Goal: Check status: Check status

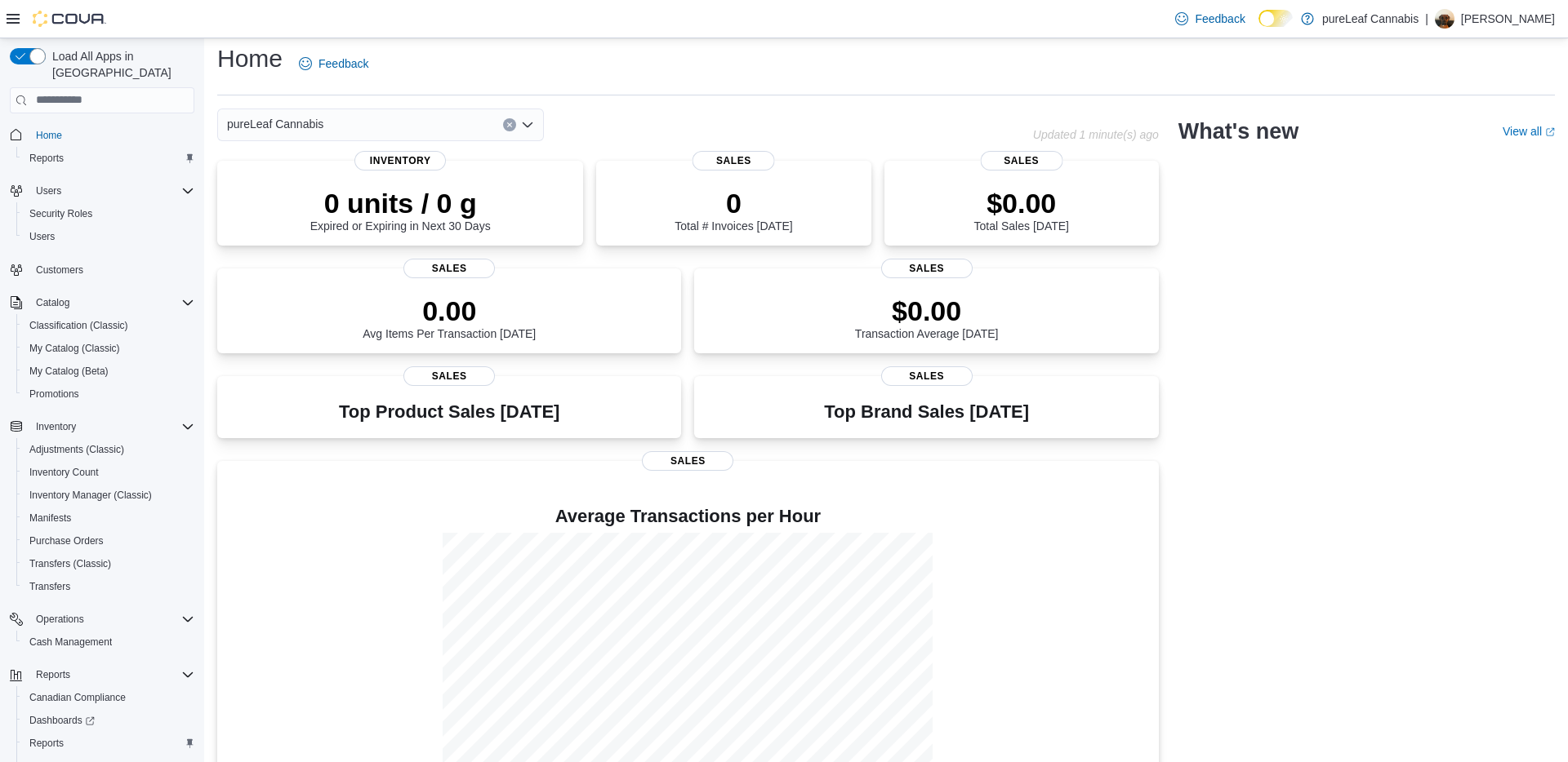
scroll to position [14, 0]
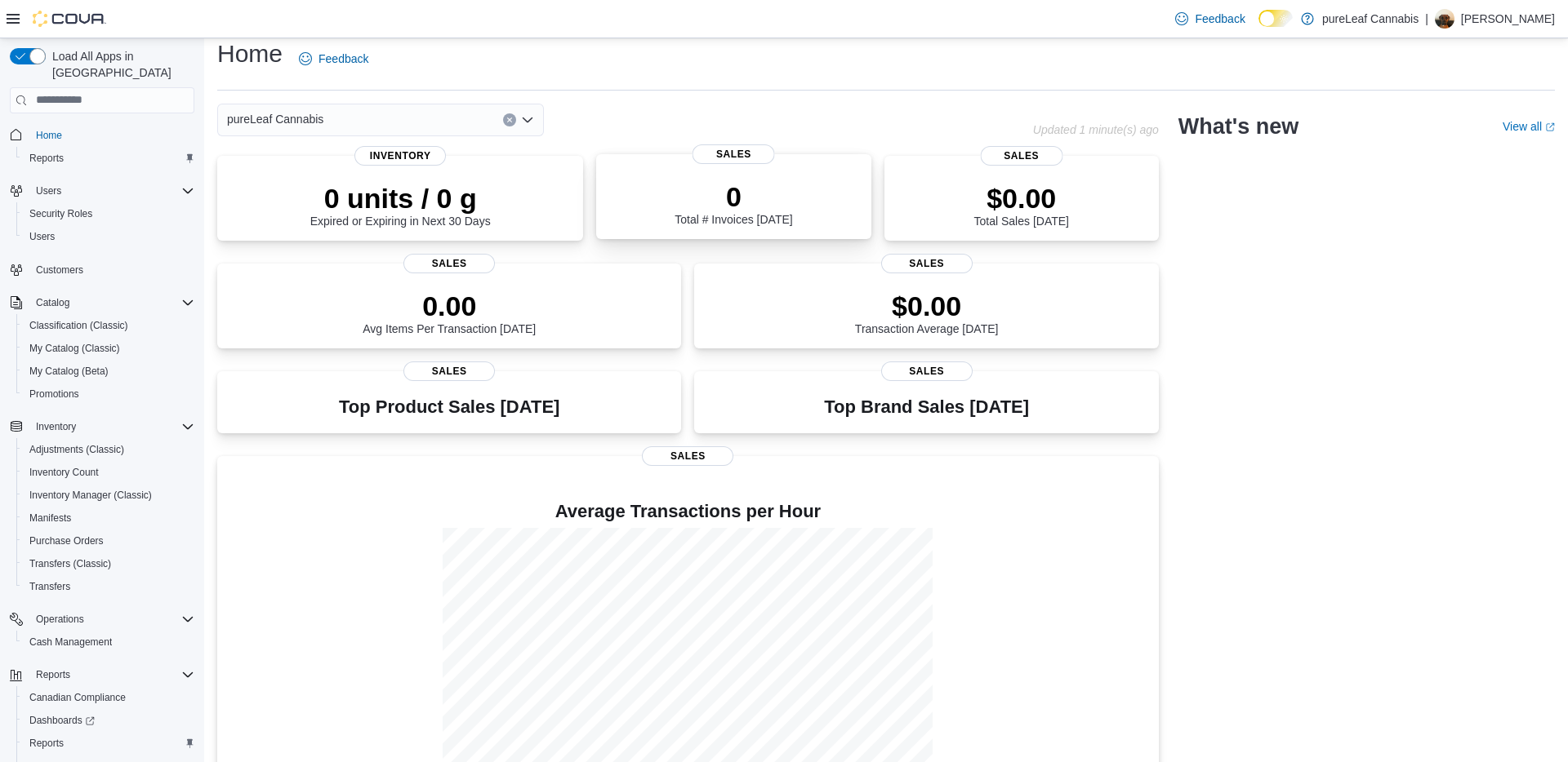
click at [710, 201] on p "0" at bounding box center [733, 196] width 118 height 32
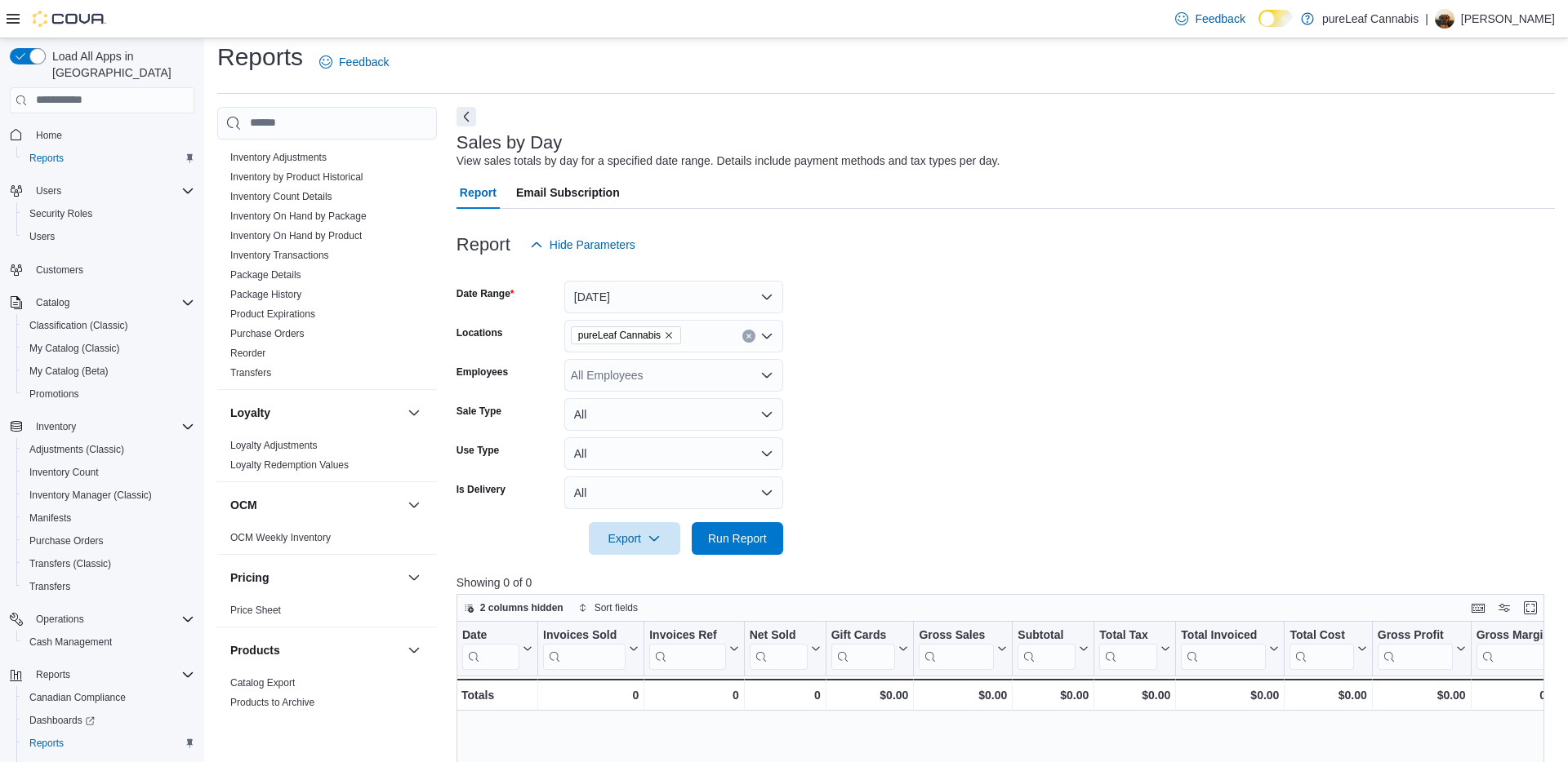
scroll to position [1002, 0]
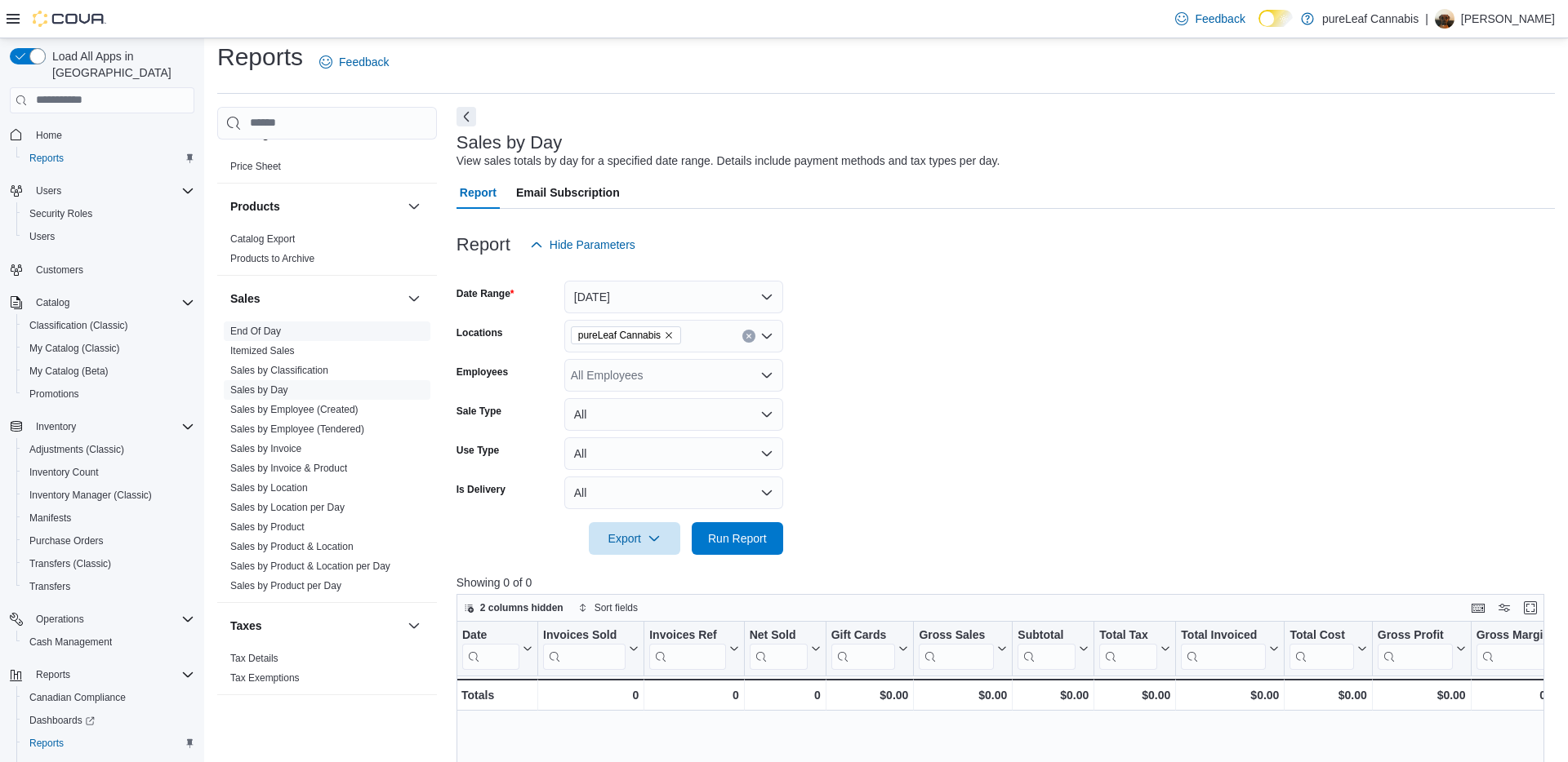
click at [273, 335] on link "End Of Day" at bounding box center [256, 331] width 51 height 11
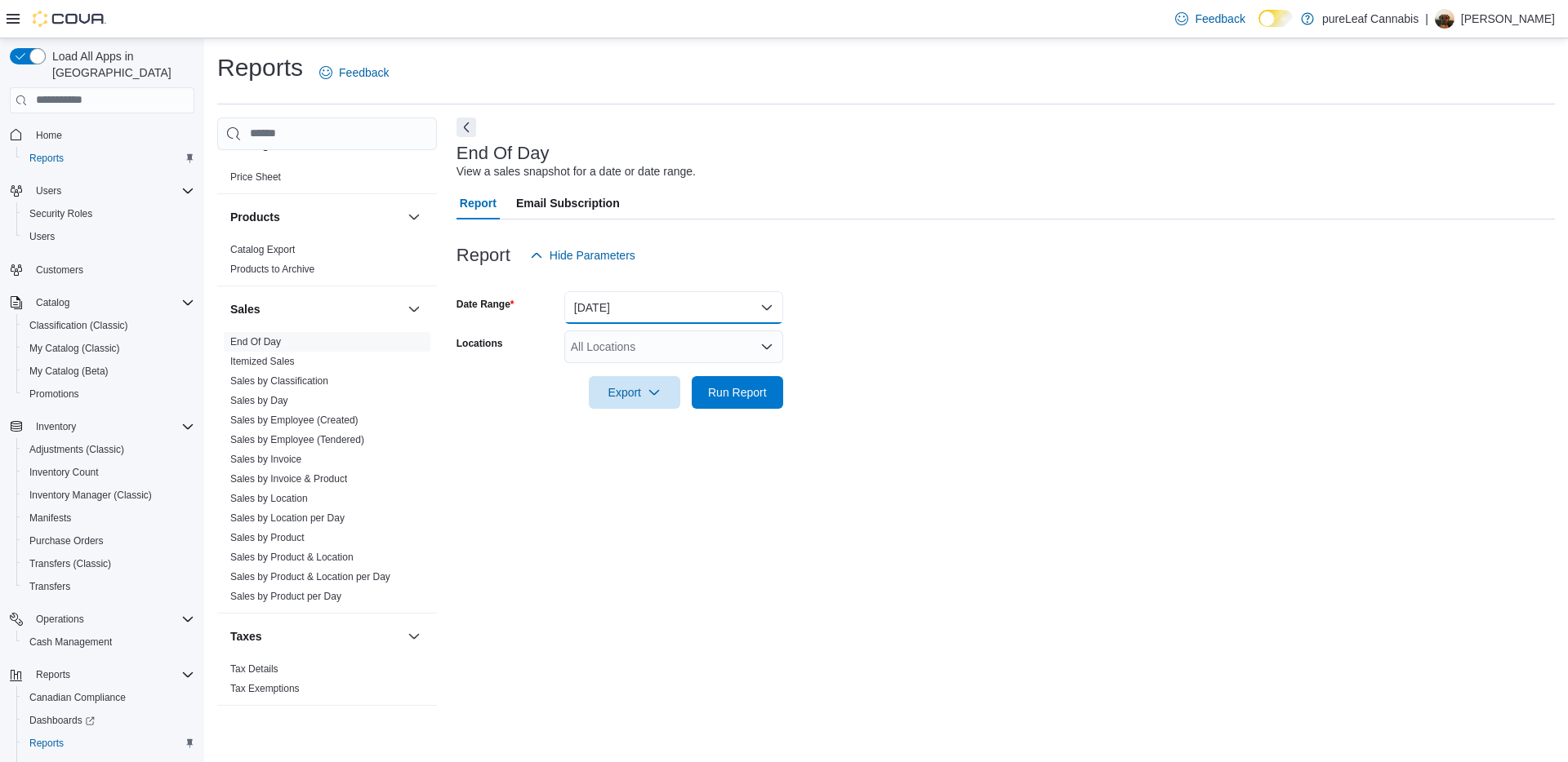
click at [623, 312] on button "[DATE]" at bounding box center [673, 307] width 219 height 32
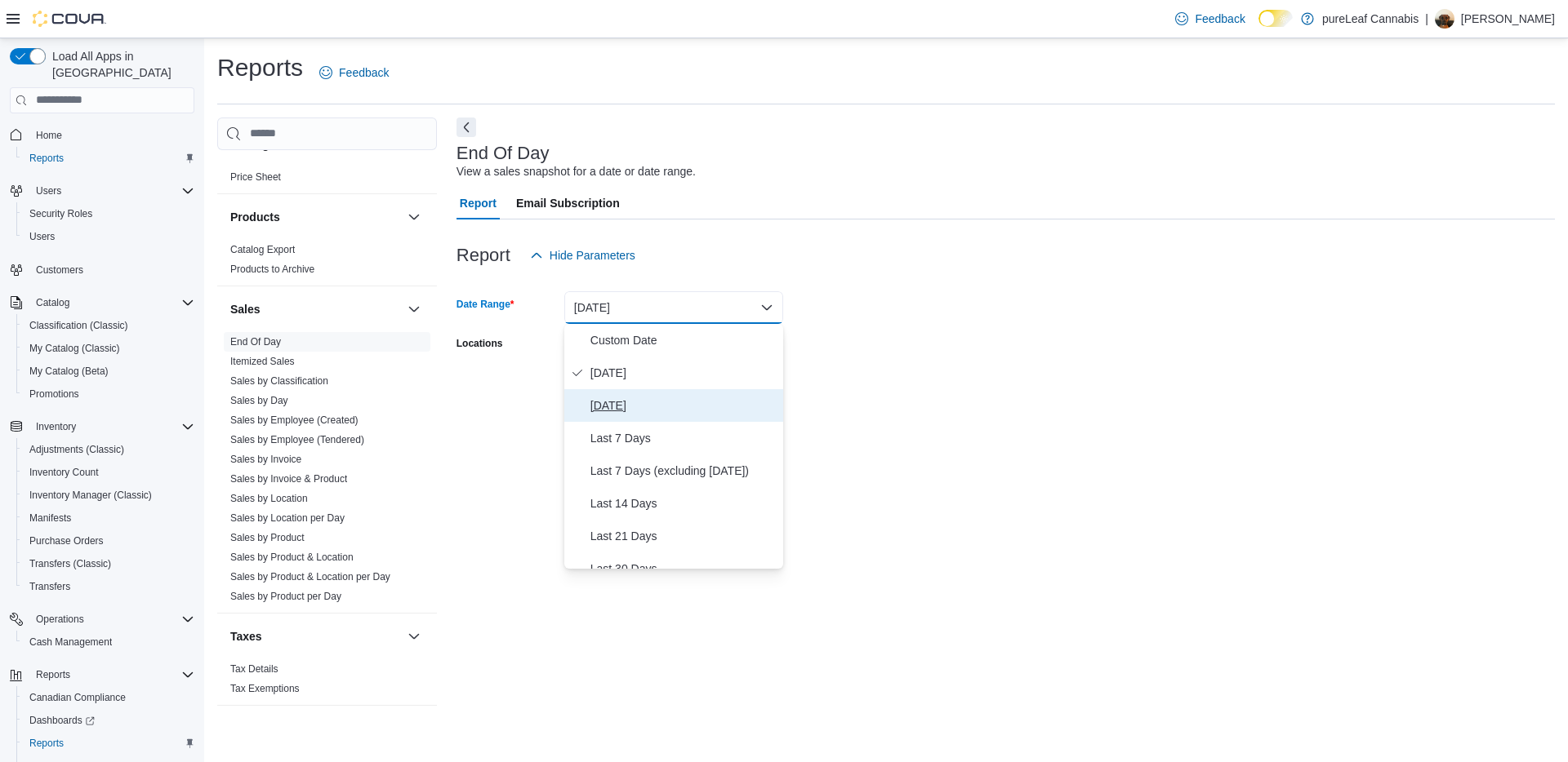
click at [636, 401] on span "[DATE]" at bounding box center [683, 406] width 186 height 19
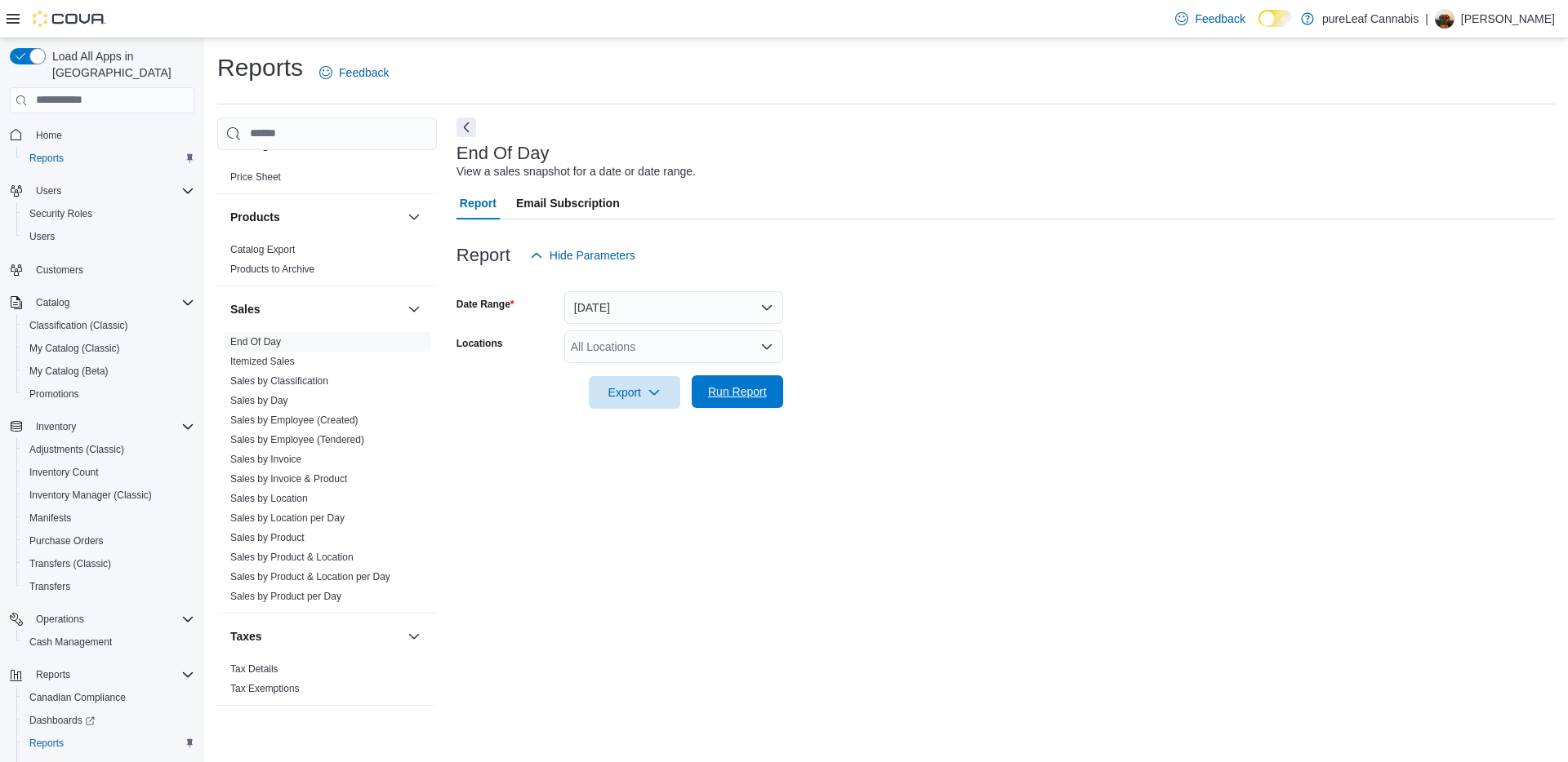
click at [773, 405] on span "Run Report" at bounding box center [738, 392] width 72 height 32
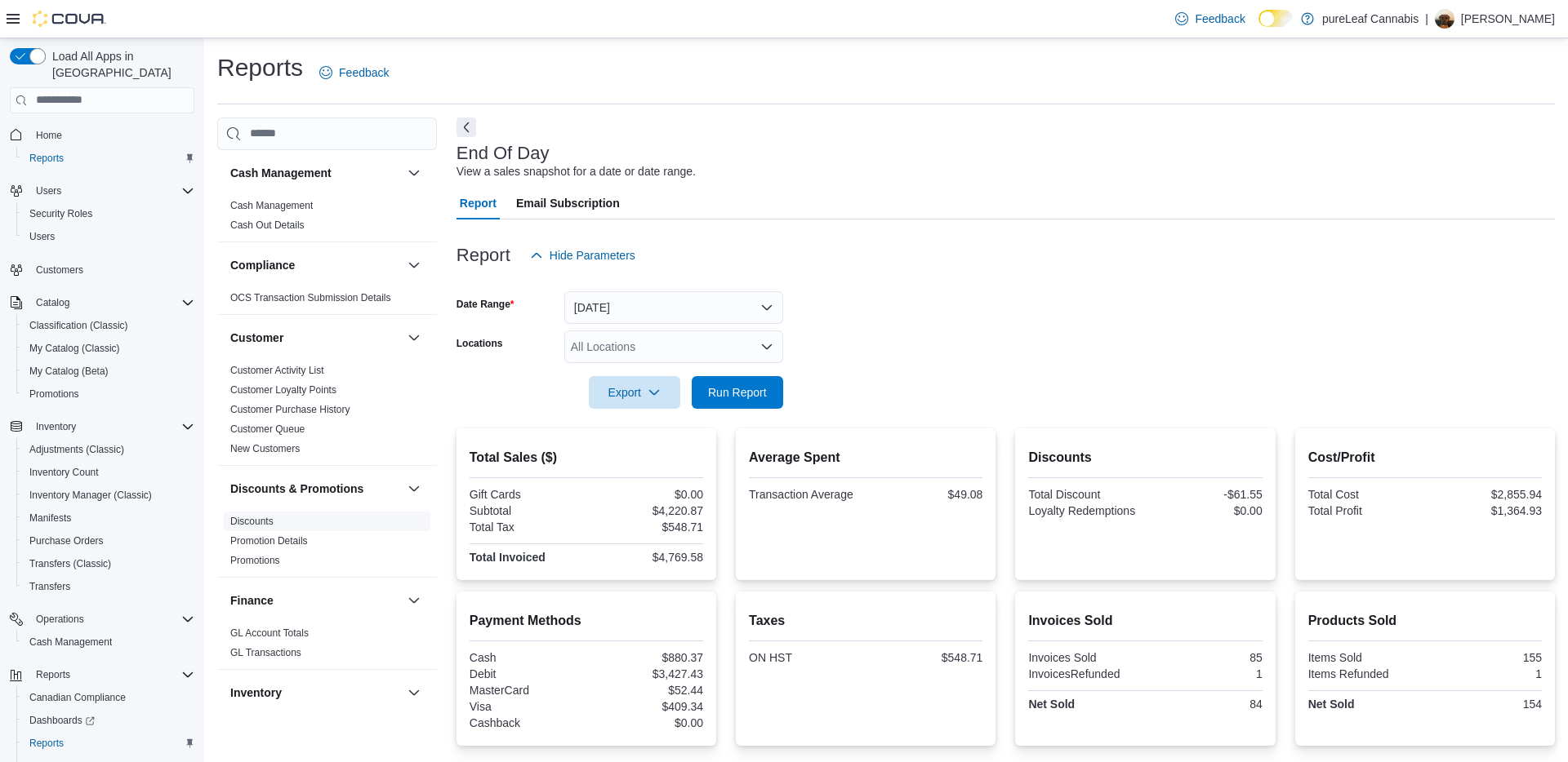
click at [259, 512] on span "Discounts" at bounding box center [327, 521] width 206 height 19
click at [258, 516] on link "Discounts" at bounding box center [251, 521] width 43 height 11
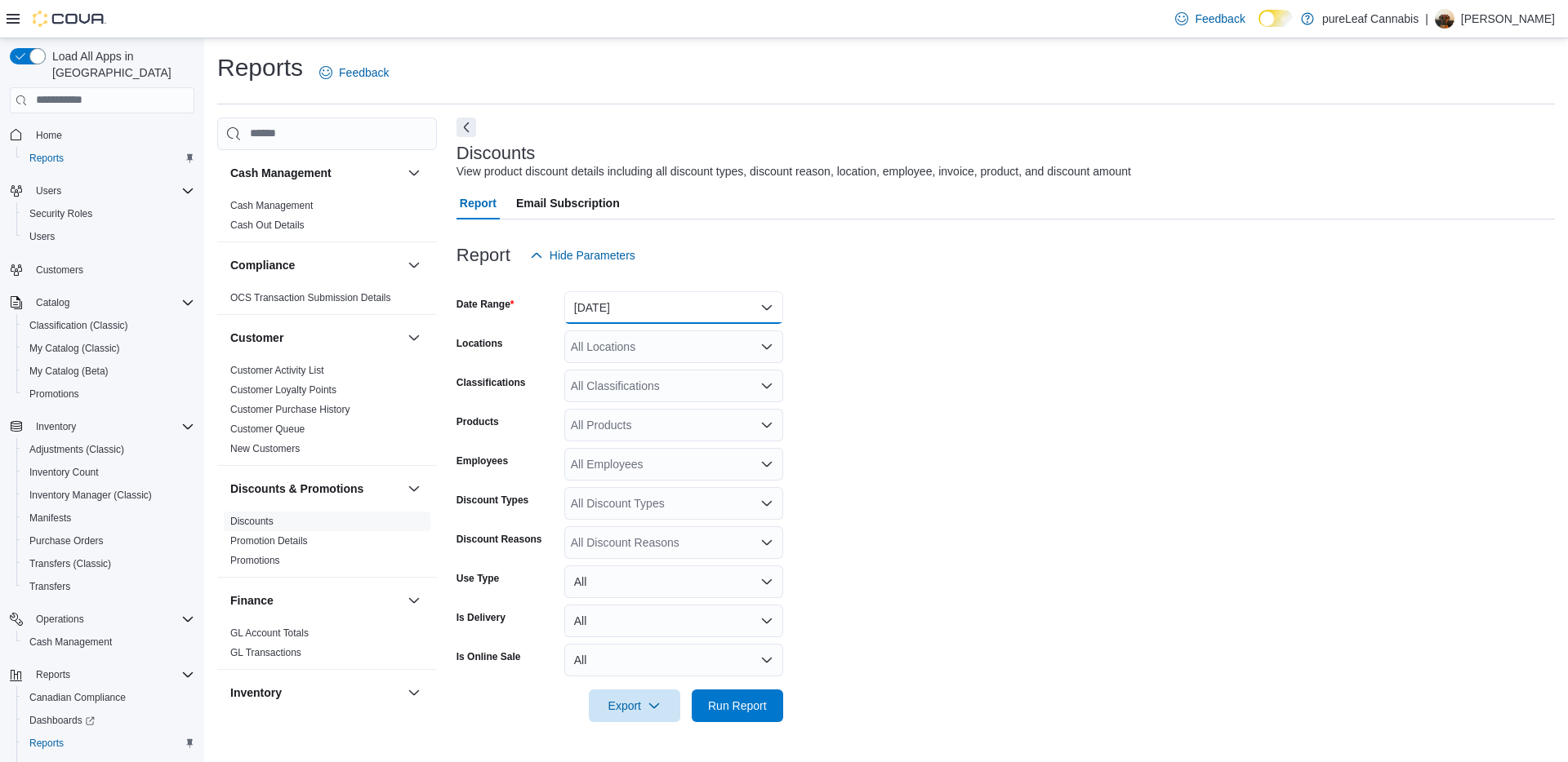
click at [632, 307] on button "[DATE]" at bounding box center [673, 307] width 219 height 32
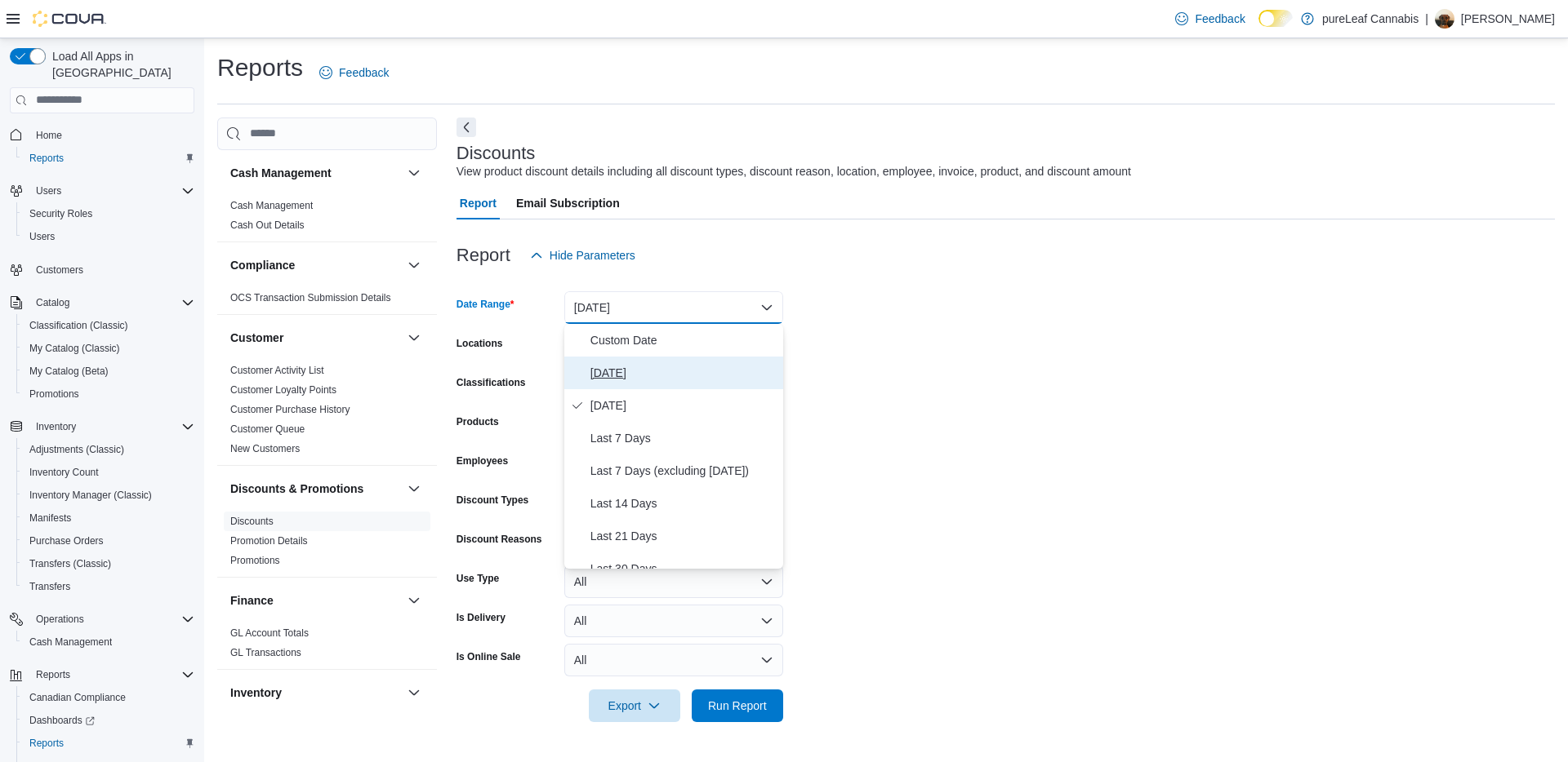
click at [627, 365] on span "[DATE]" at bounding box center [683, 373] width 186 height 19
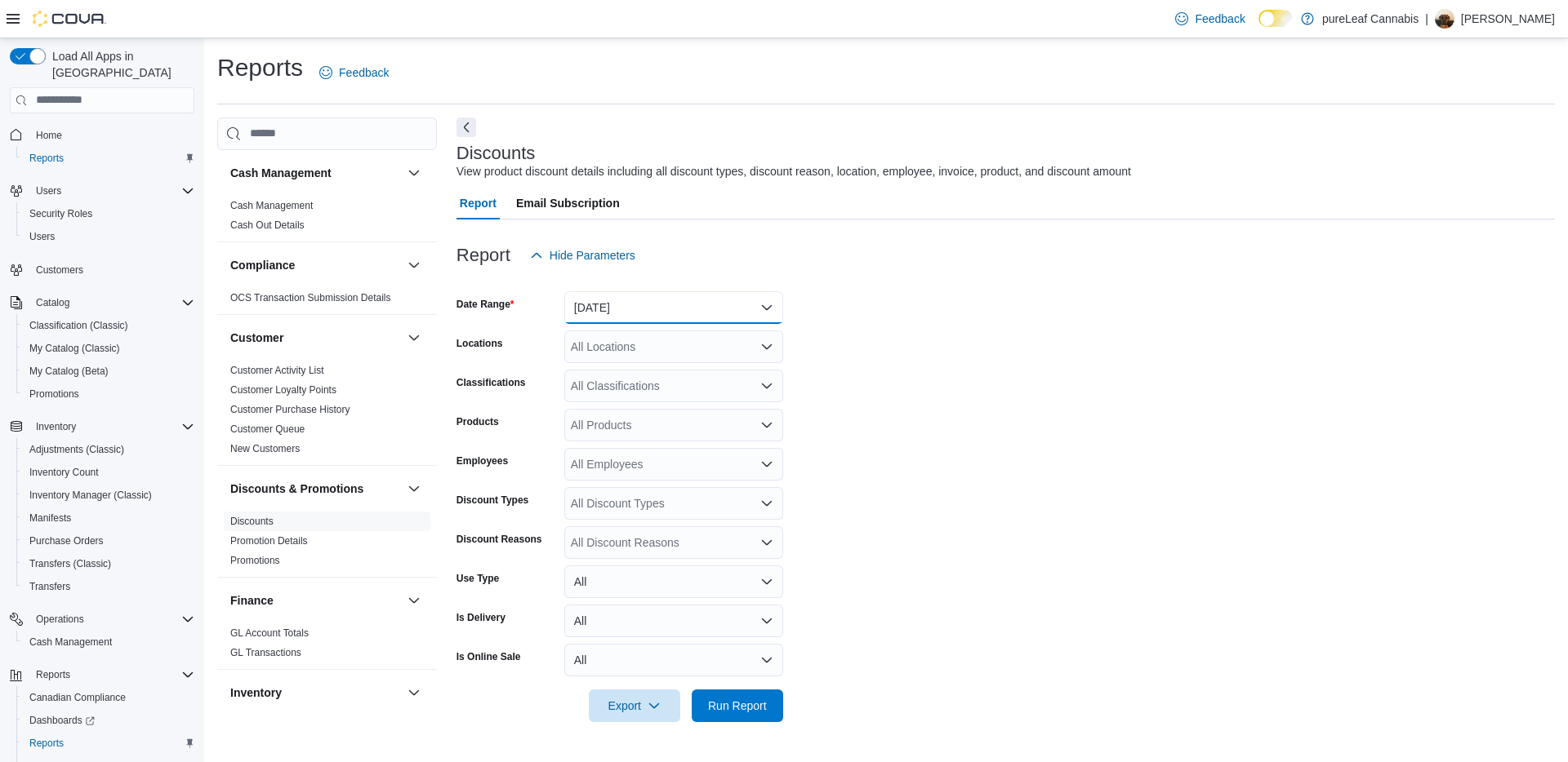
click at [654, 291] on button "[DATE]" at bounding box center [673, 307] width 219 height 32
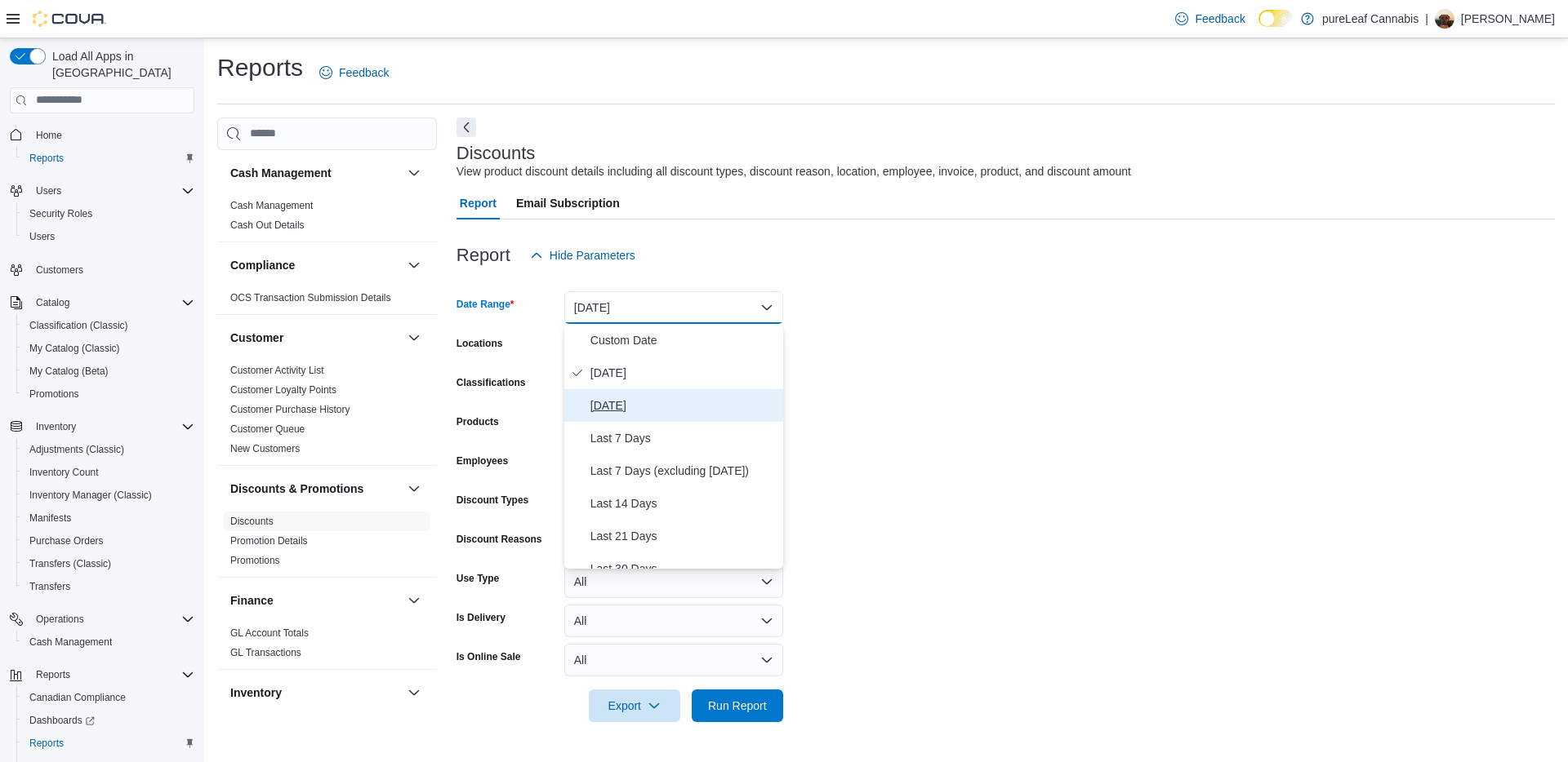
click at [661, 409] on span "[DATE]" at bounding box center [683, 406] width 186 height 19
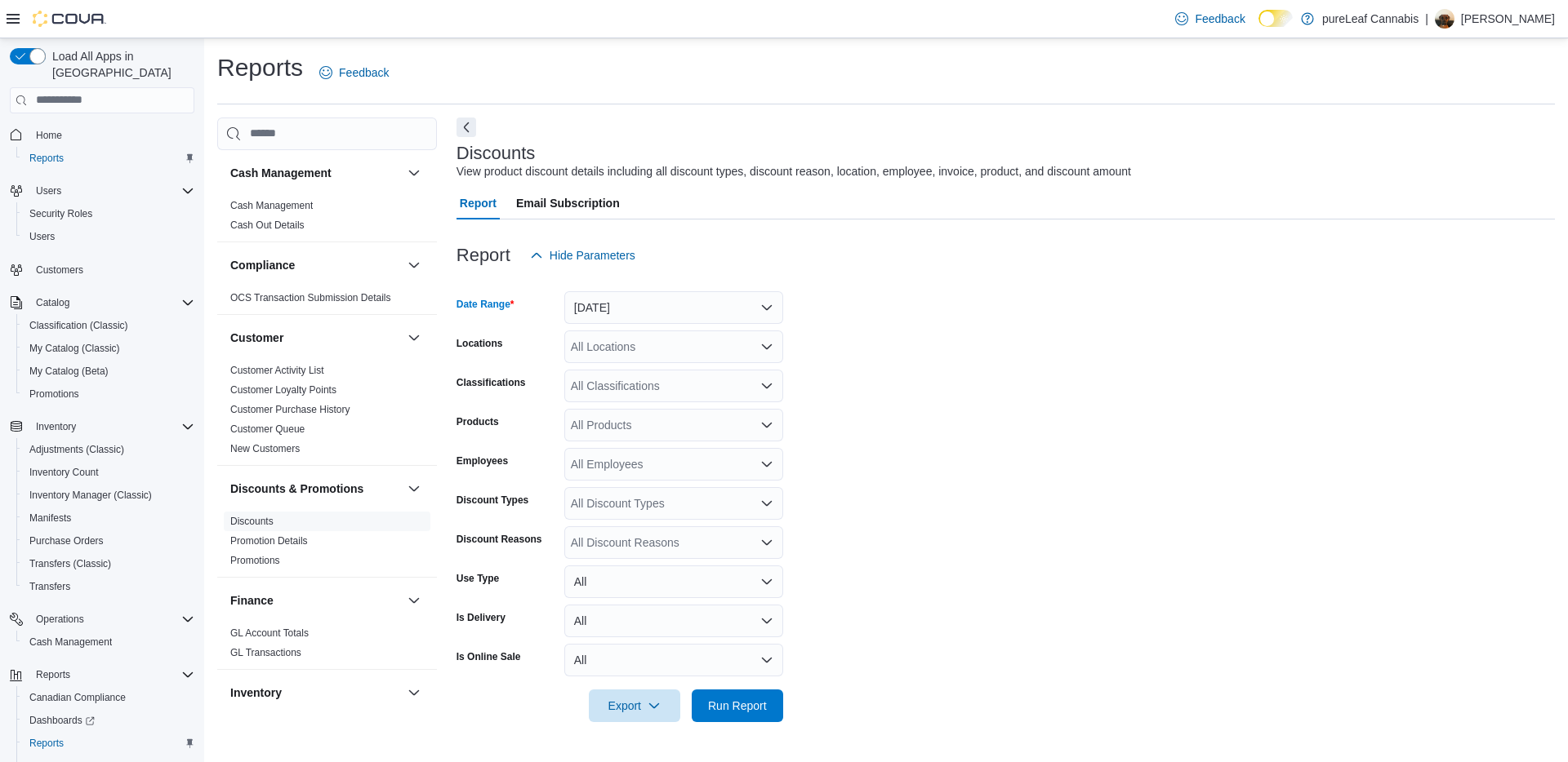
click at [734, 727] on div at bounding box center [1006, 732] width 1098 height 19
click at [752, 715] on span "Run Report" at bounding box center [738, 705] width 72 height 32
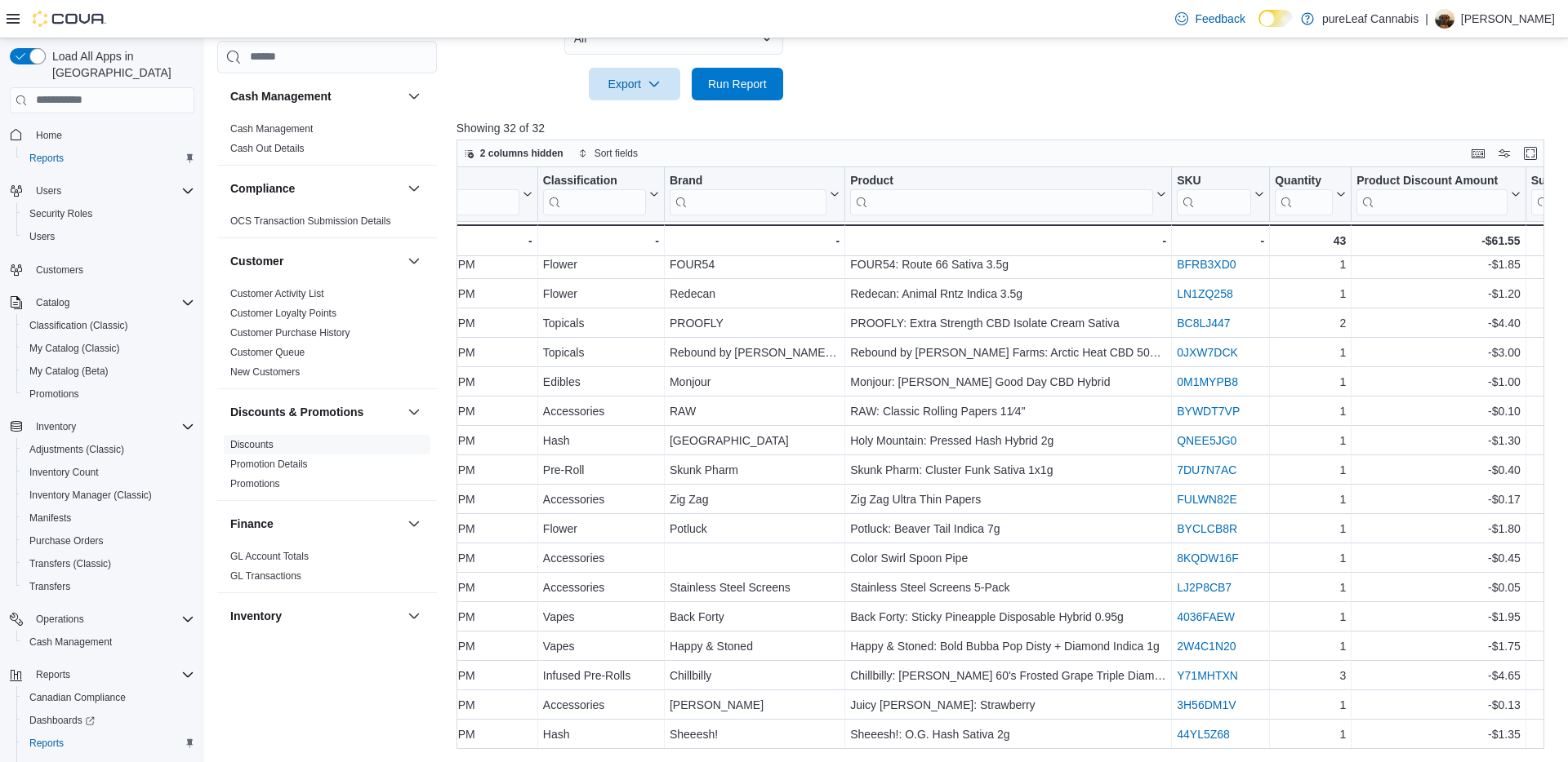
scroll to position [447, 1077]
